Goal: Information Seeking & Learning: Find specific fact

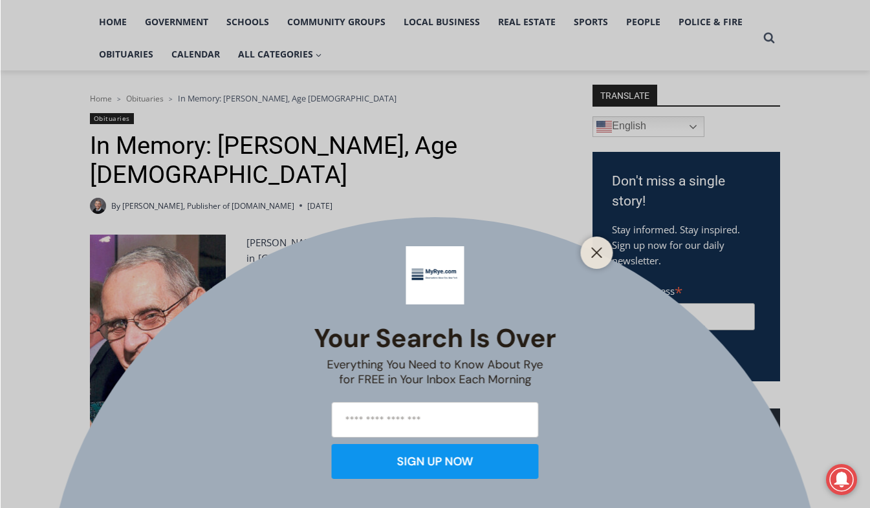
scroll to position [301, 0]
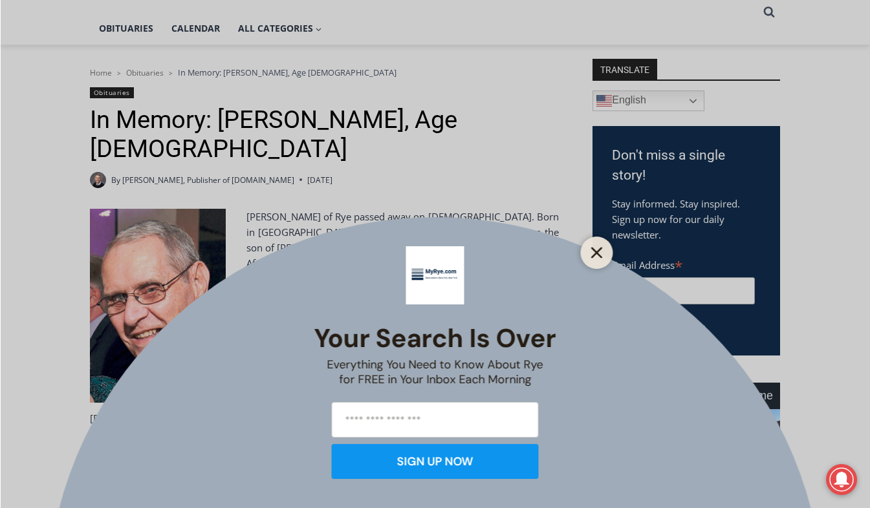
click at [594, 249] on icon "Close" at bounding box center [597, 253] width 12 height 12
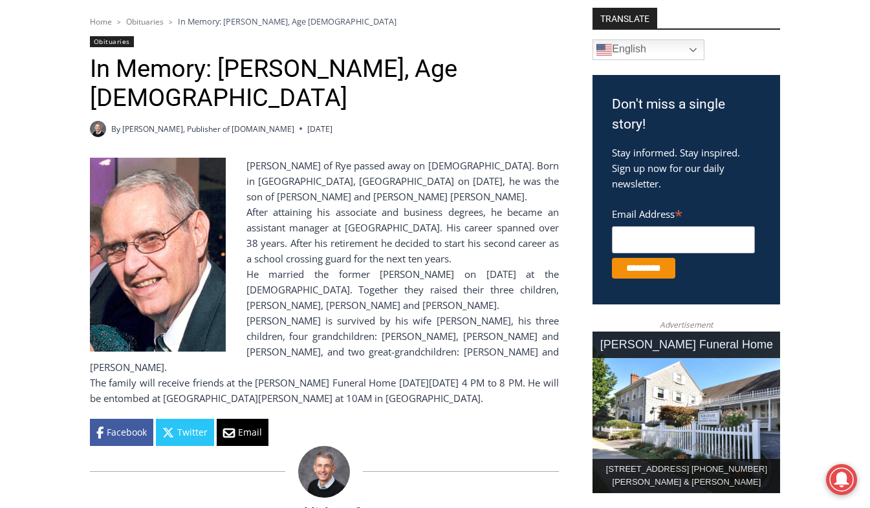
scroll to position [353, 0]
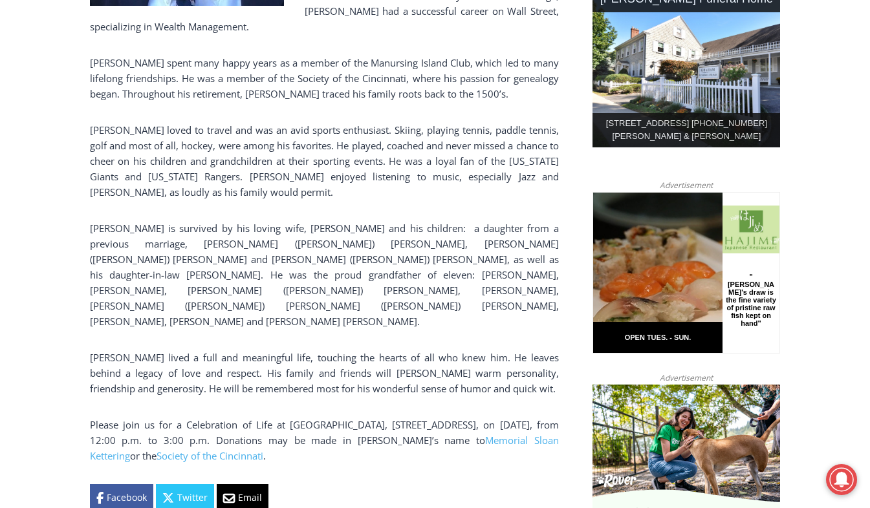
scroll to position [724, 0]
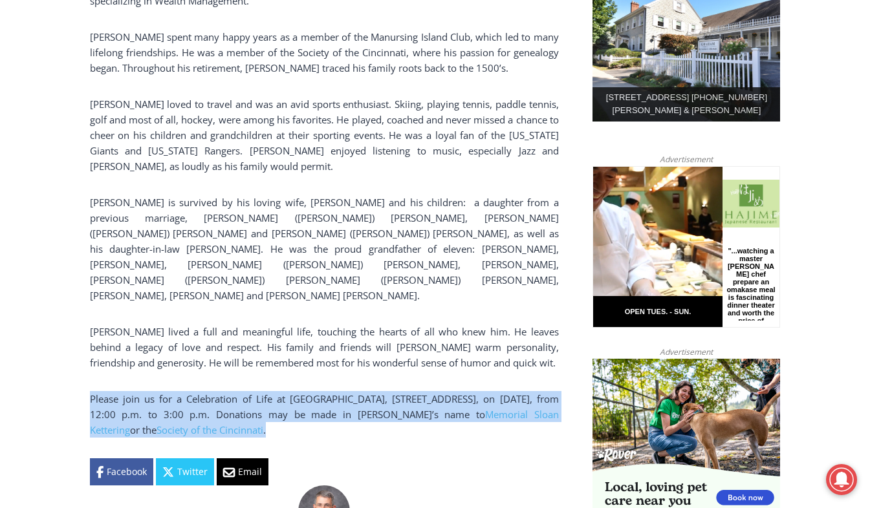
drag, startPoint x: 349, startPoint y: 336, endPoint x: 84, endPoint y: 303, distance: 267.2
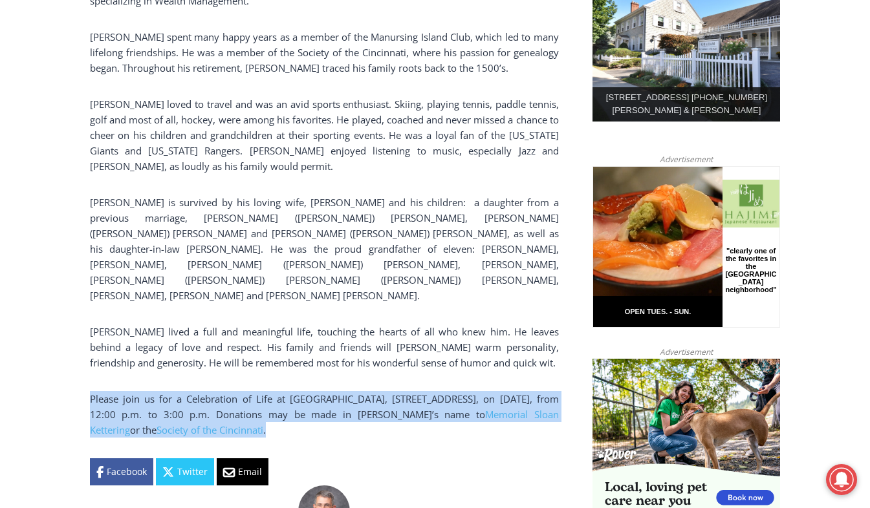
copy p "Please join us for a Celebration of Life at [GEOGRAPHIC_DATA], [STREET_ADDRESS]…"
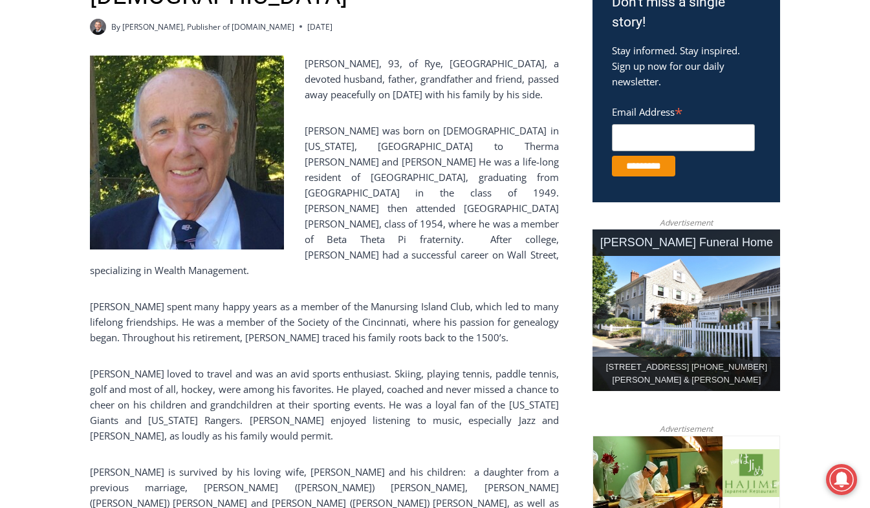
scroll to position [454, 0]
